Goal: Information Seeking & Learning: Learn about a topic

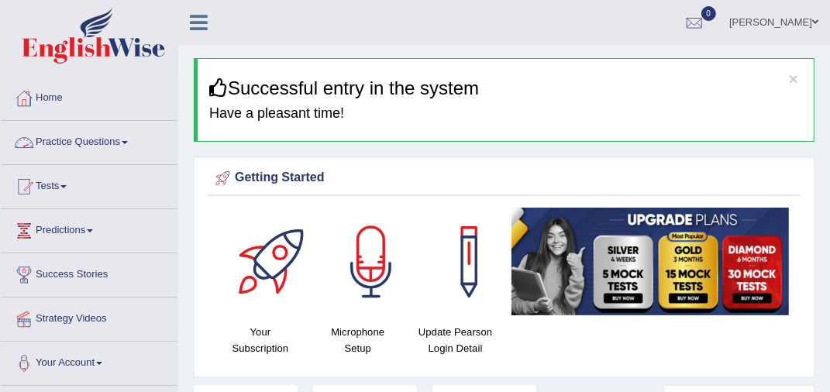
click at [115, 144] on link "Practice Questions" at bounding box center [89, 140] width 177 height 39
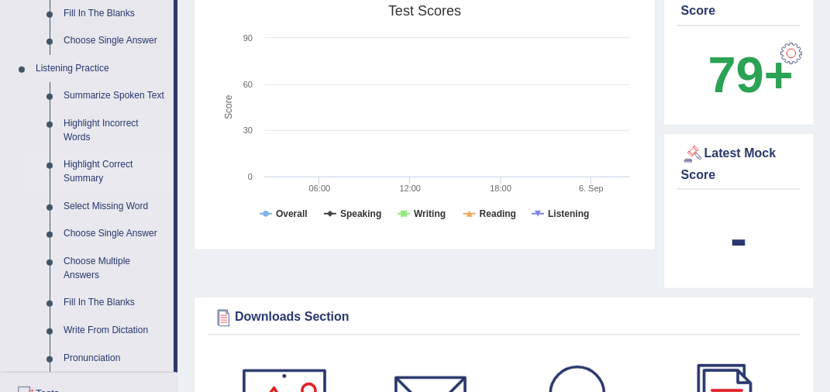
scroll to position [697, 0]
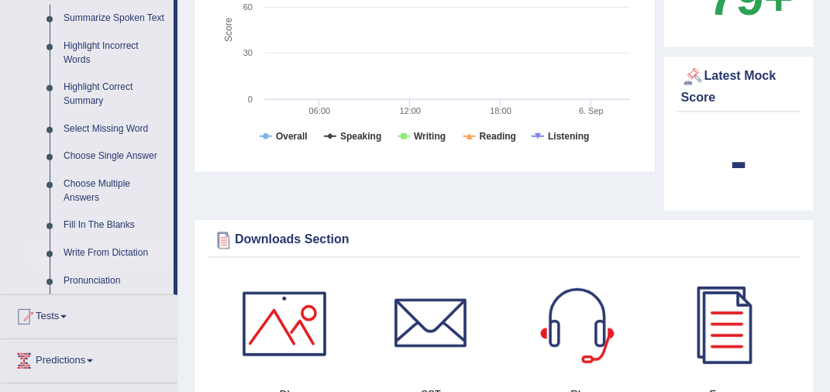
click at [109, 253] on link "Write From Dictation" at bounding box center [115, 253] width 117 height 28
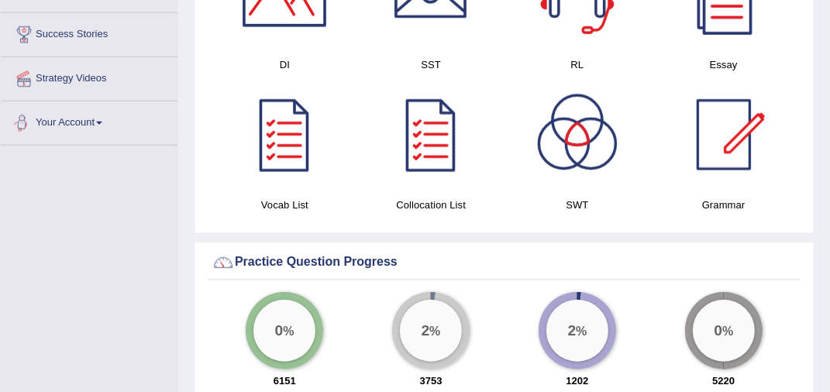
scroll to position [1010, 0]
